Goal: Transaction & Acquisition: Purchase product/service

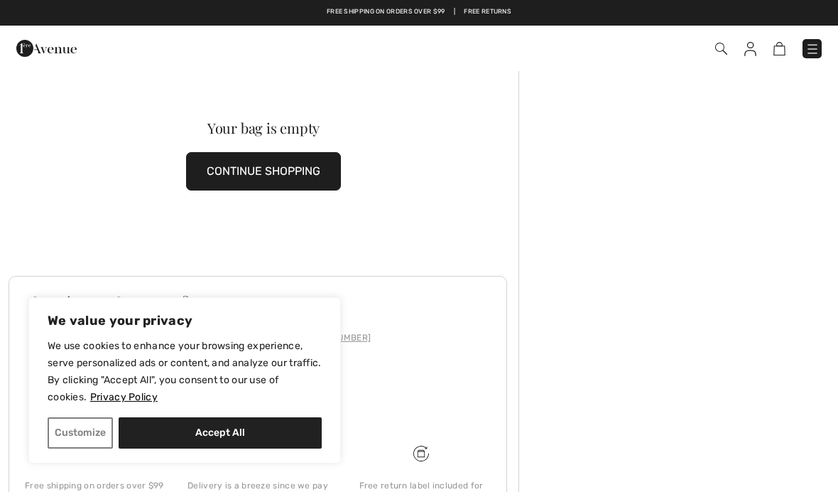
click at [718, 54] on img at bounding box center [721, 49] width 12 height 12
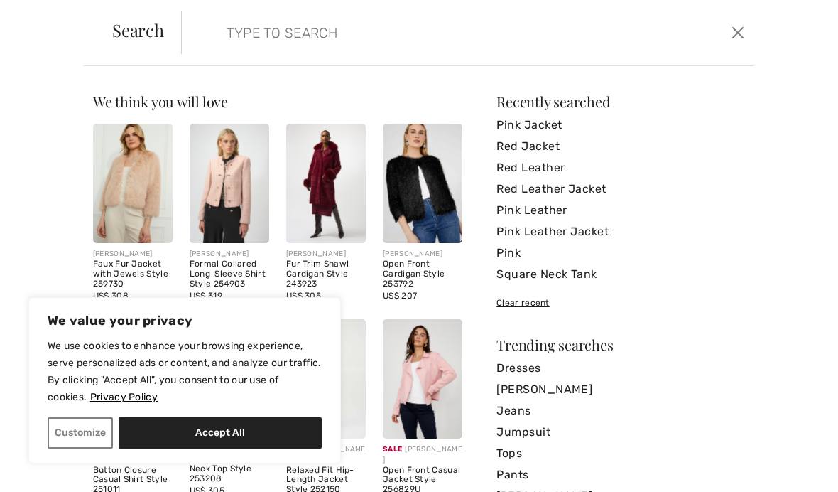
click at [423, 385] on img at bounding box center [423, 378] width 80 height 119
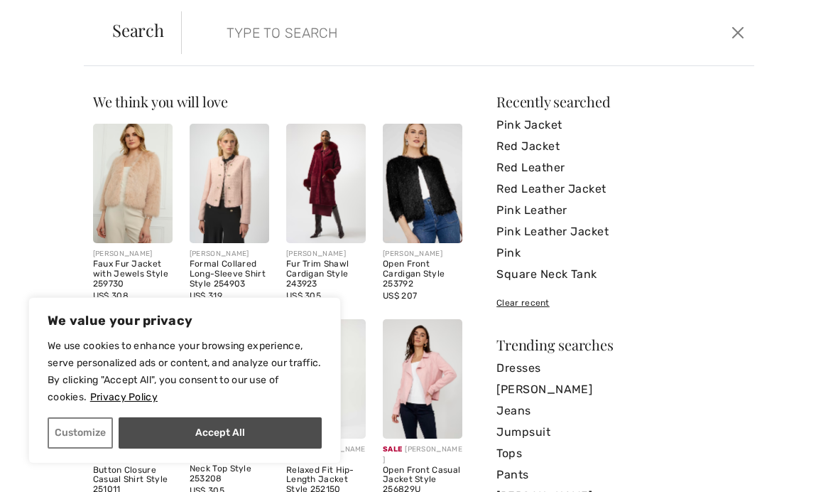
click at [269, 431] on button "Accept All" at bounding box center [220, 432] width 203 height 31
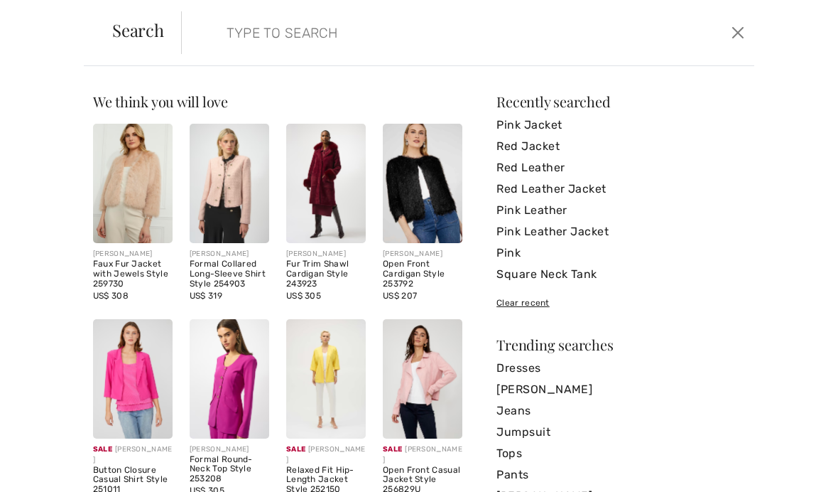
checkbox input "true"
click at [422, 371] on img at bounding box center [423, 378] width 80 height 119
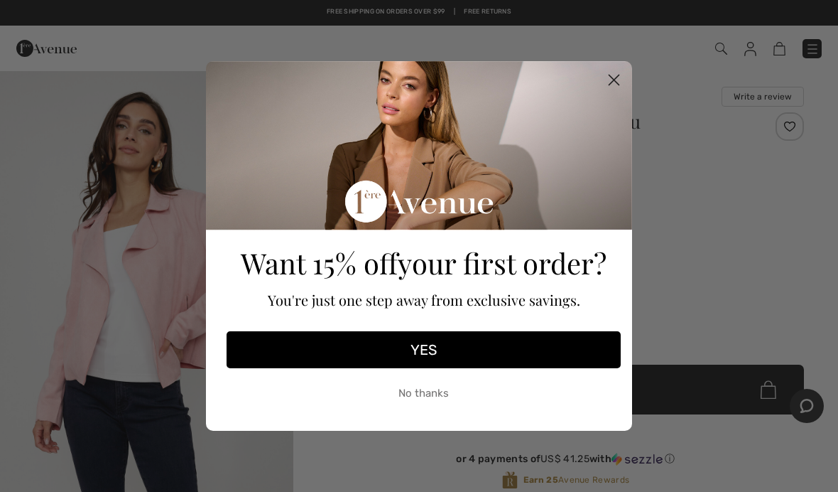
click at [610, 79] on circle "Close dialog" at bounding box center [614, 79] width 23 height 23
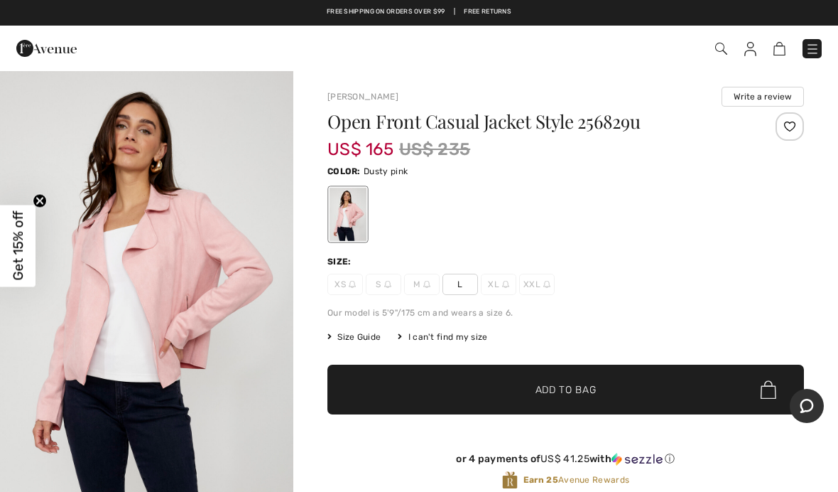
click at [708, 263] on div "Size:" at bounding box center [566, 261] width 477 height 13
click at [187, 226] on img "1 / 4" at bounding box center [146, 290] width 293 height 441
click at [585, 388] on span "Add to Bag" at bounding box center [566, 389] width 61 height 15
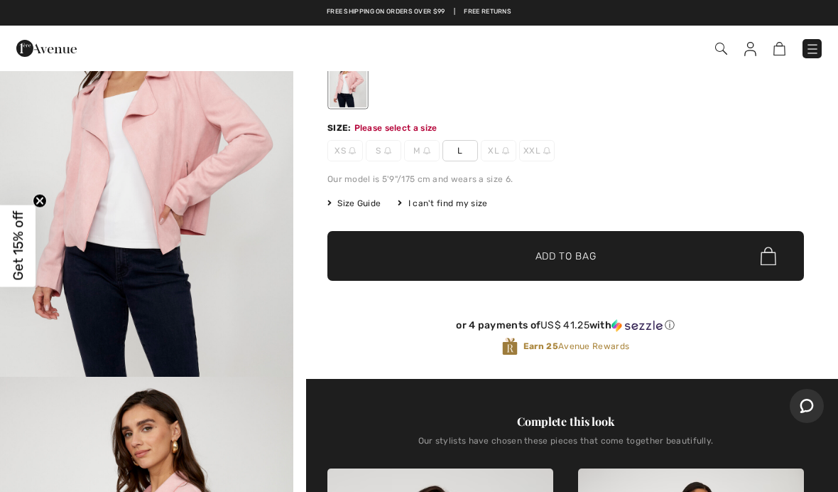
scroll to position [153, 0]
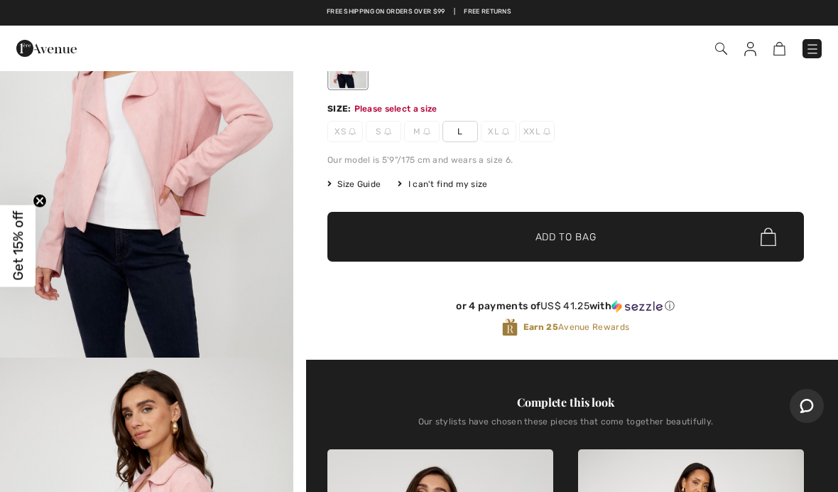
click at [455, 138] on span "L" at bounding box center [461, 131] width 36 height 21
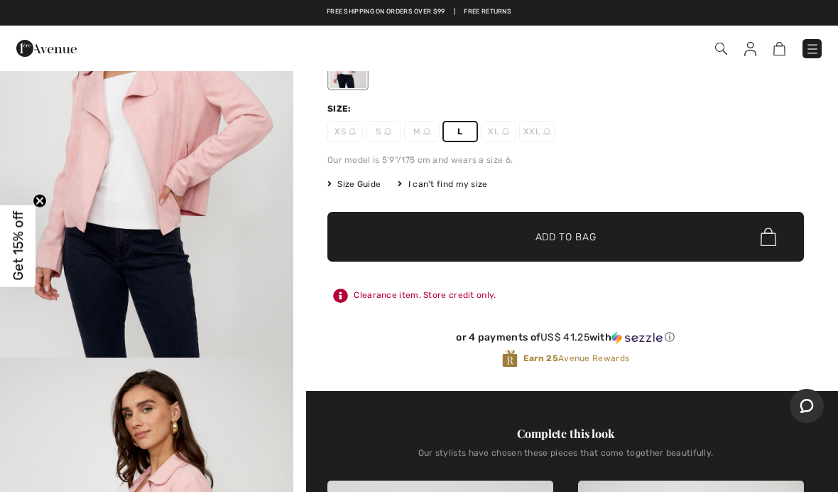
click at [577, 244] on span "✔ Added to Bag Add to Bag" at bounding box center [566, 237] width 477 height 50
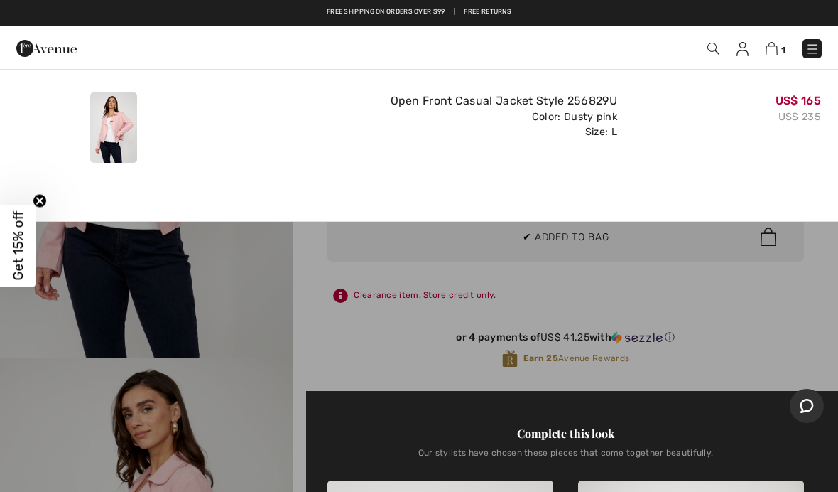
scroll to position [0, 0]
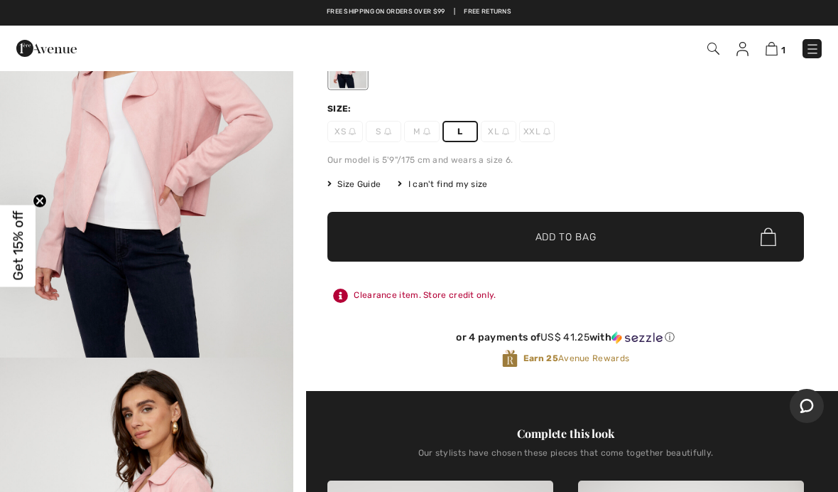
click at [717, 44] on img at bounding box center [714, 49] width 12 height 12
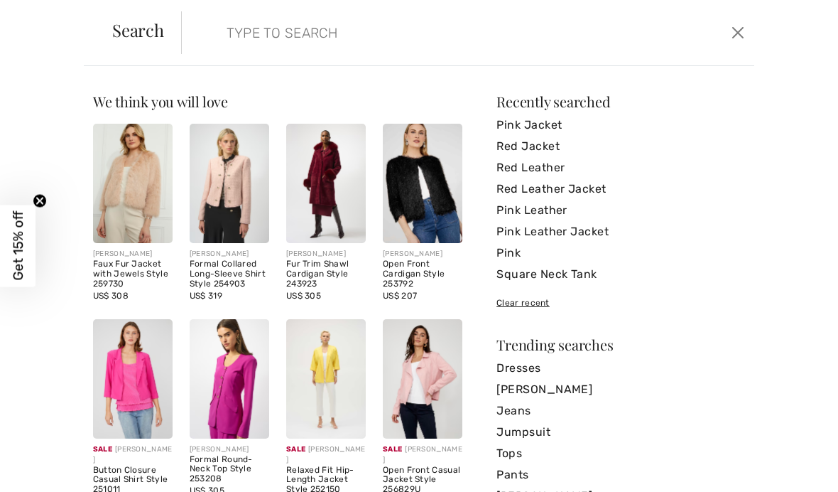
click at [532, 33] on input "search" at bounding box center [408, 32] width 384 height 43
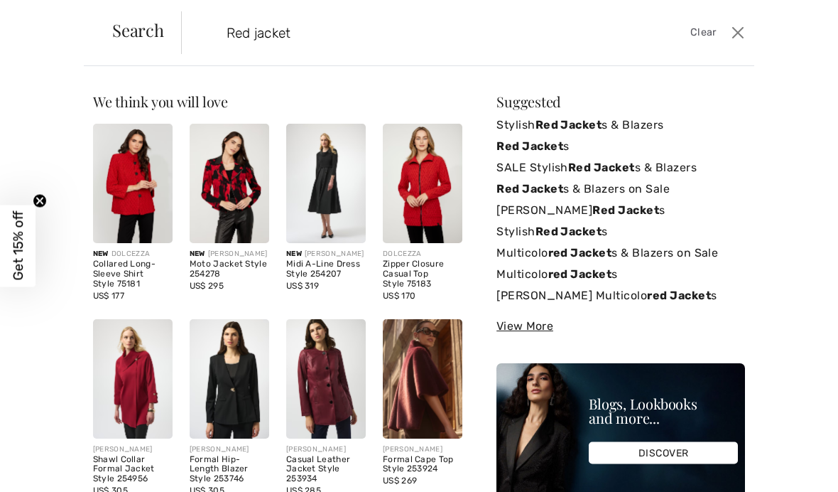
type input "Red jacket"
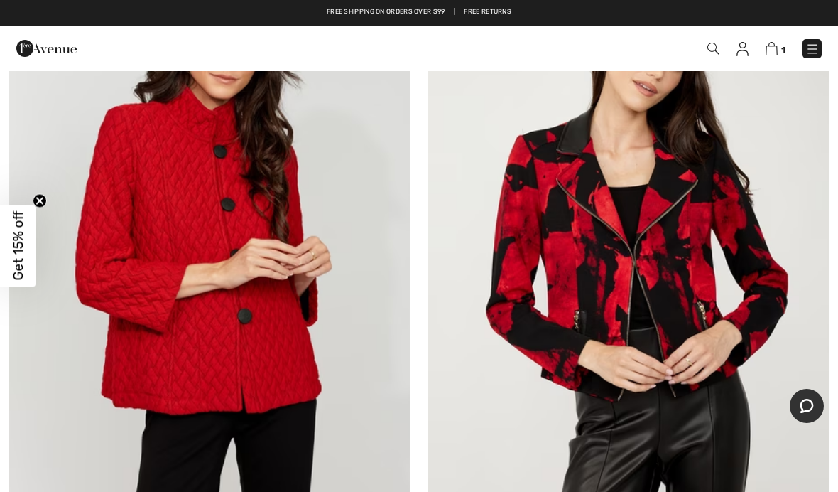
scroll to position [227, 0]
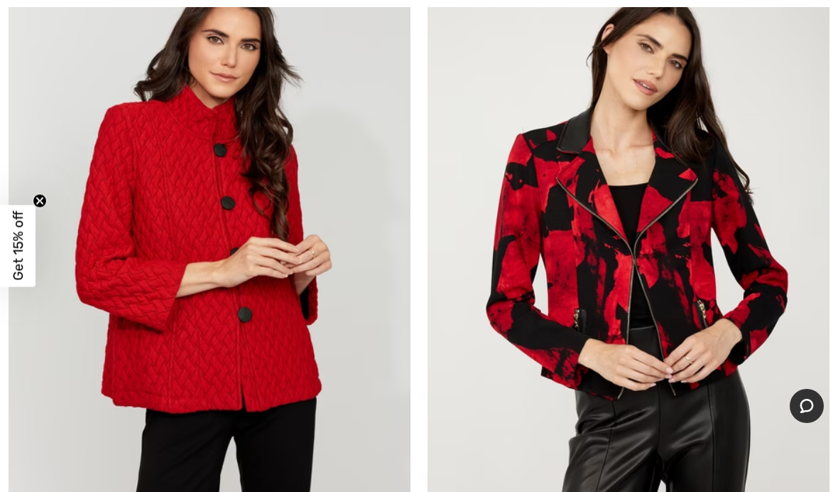
click at [284, 184] on img at bounding box center [210, 252] width 402 height 603
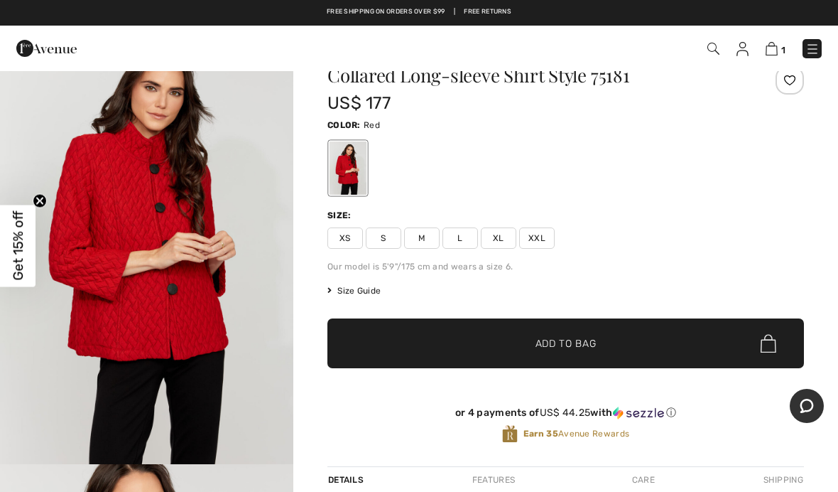
scroll to position [9, 0]
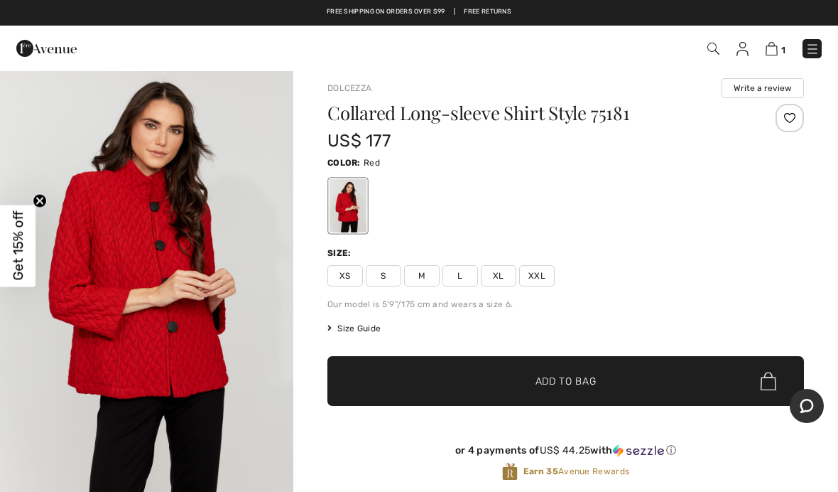
click at [184, 259] on img "1 / 4" at bounding box center [146, 281] width 293 height 441
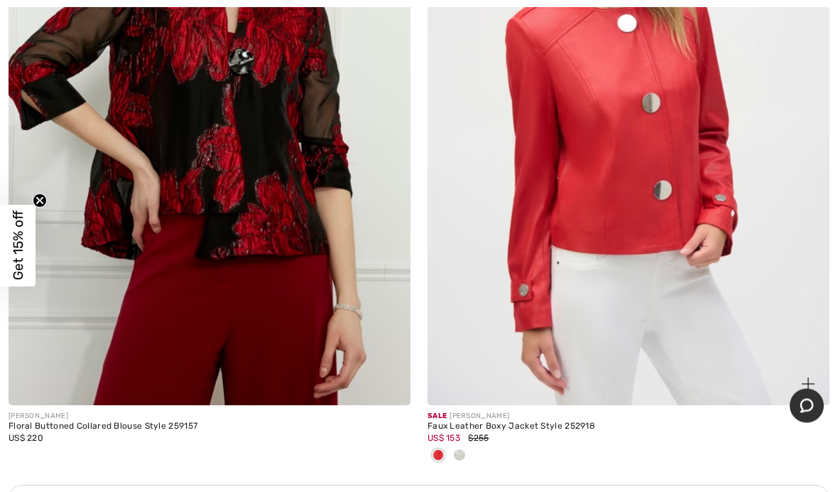
scroll to position [3766, 0]
click at [708, 193] on img at bounding box center [629, 103] width 402 height 603
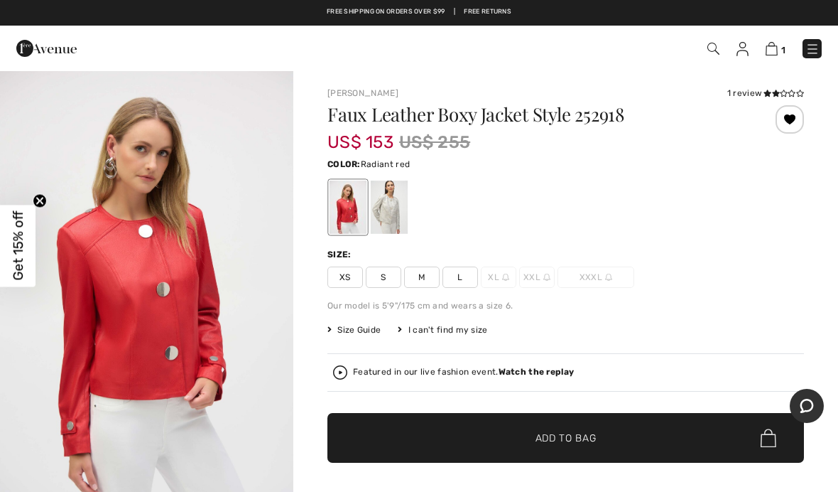
click at [459, 280] on span "L" at bounding box center [461, 276] width 36 height 21
click at [622, 448] on span "✔ Added to Bag Add to Bag" at bounding box center [566, 438] width 477 height 50
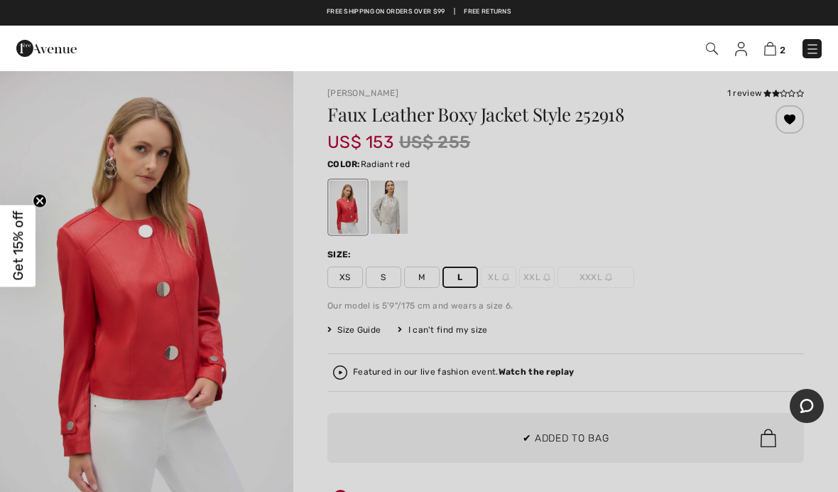
click at [694, 327] on div at bounding box center [419, 246] width 838 height 492
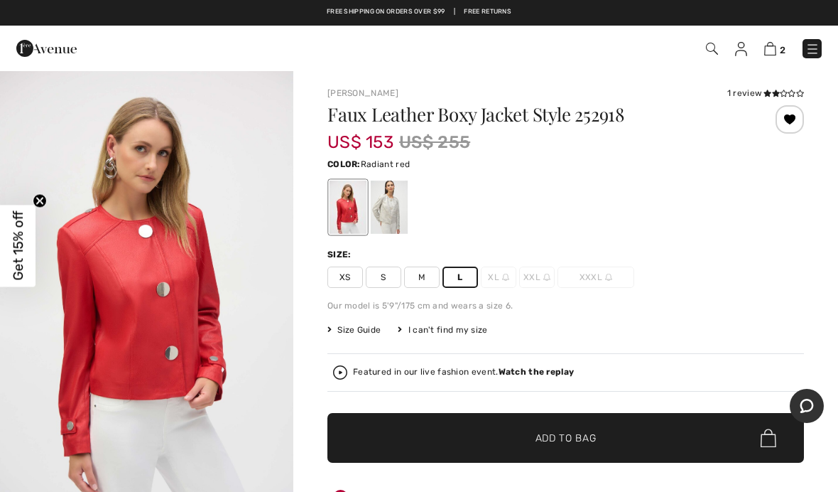
click at [740, 97] on div "1 review" at bounding box center [766, 93] width 77 height 13
click at [772, 91] on icon at bounding box center [776, 93] width 8 height 7
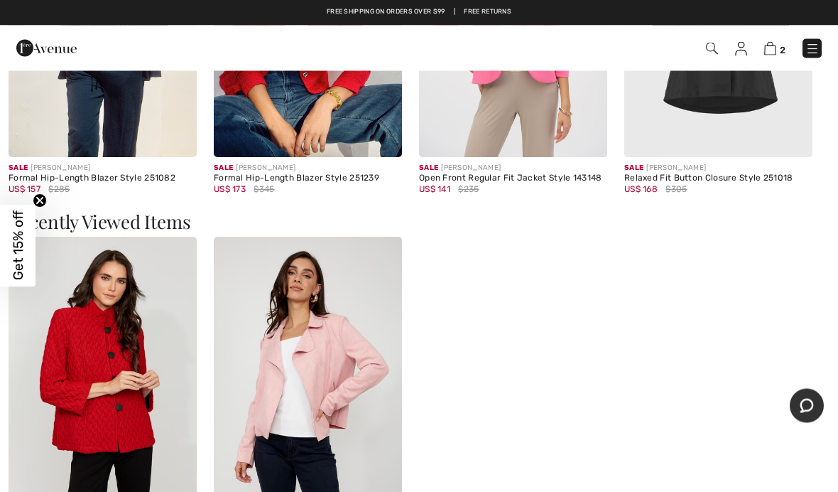
scroll to position [2446, 0]
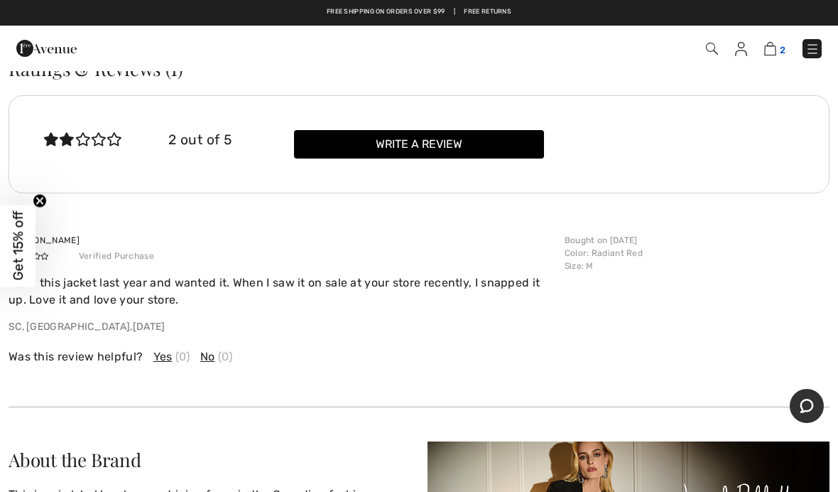
click at [775, 43] on img at bounding box center [771, 48] width 12 height 13
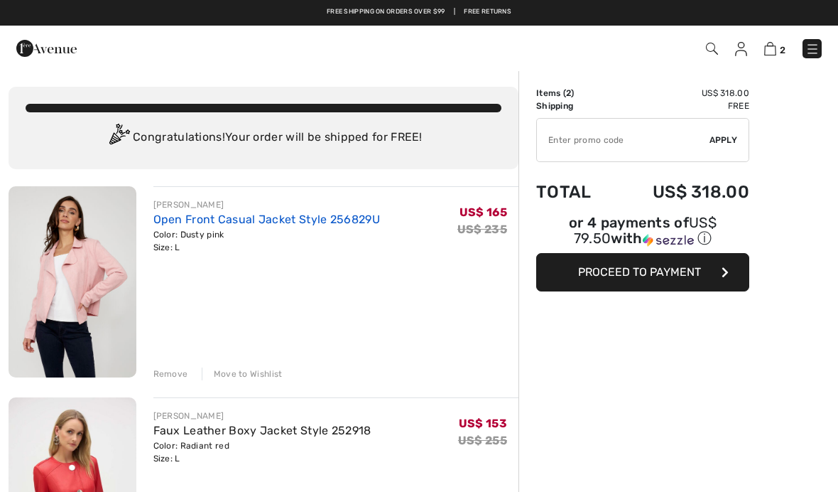
click at [318, 225] on link "Open Front Casual Jacket Style 256829U" at bounding box center [266, 218] width 227 height 13
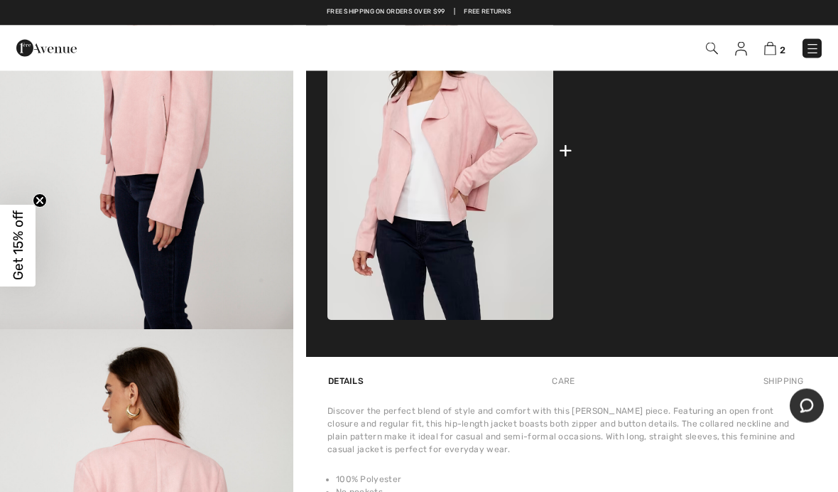
scroll to position [621, 0]
click at [727, 161] on img at bounding box center [691, 150] width 226 height 339
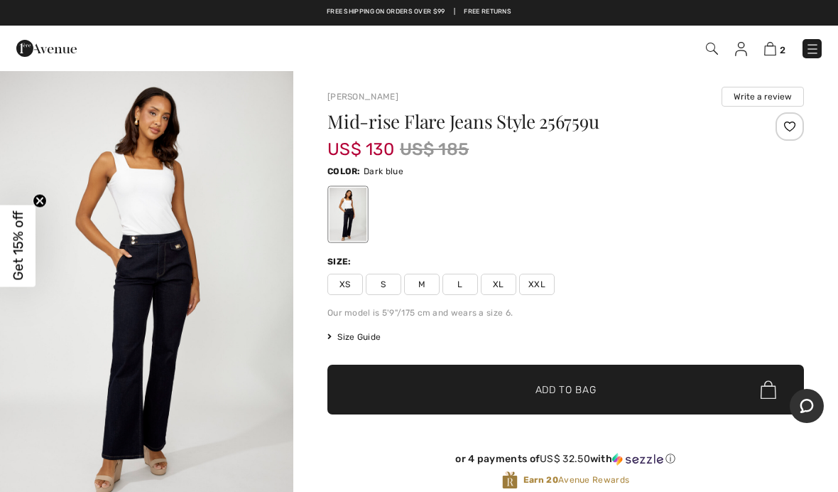
click at [706, 56] on span at bounding box center [711, 48] width 14 height 17
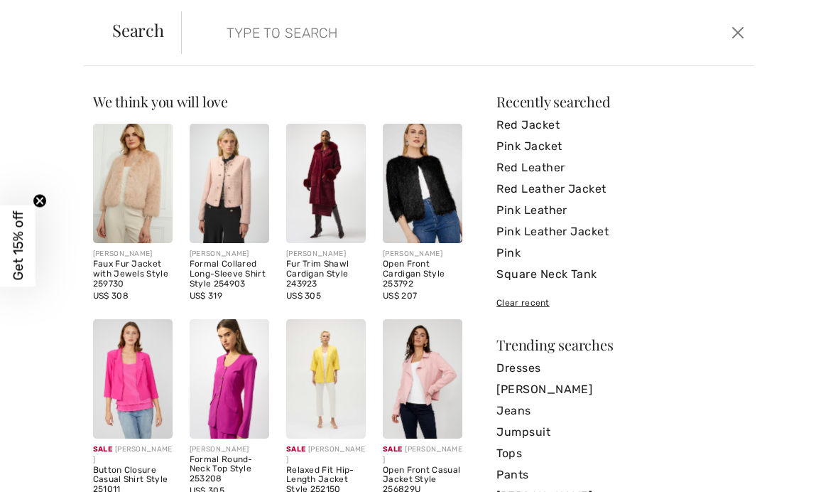
click at [568, 52] on input "search" at bounding box center [408, 32] width 384 height 43
type input "square neck tank"
